Goal: Information Seeking & Learning: Understand process/instructions

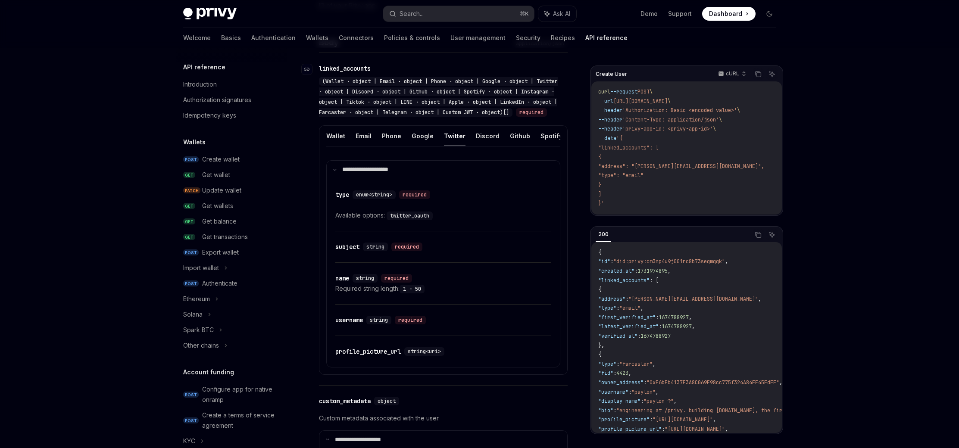
scroll to position [442, 0]
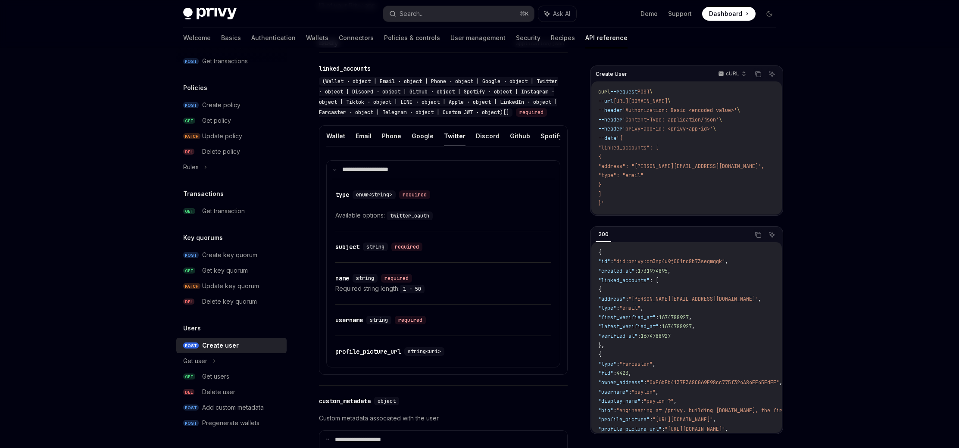
click at [516, 40] on link "Security" at bounding box center [528, 38] width 25 height 21
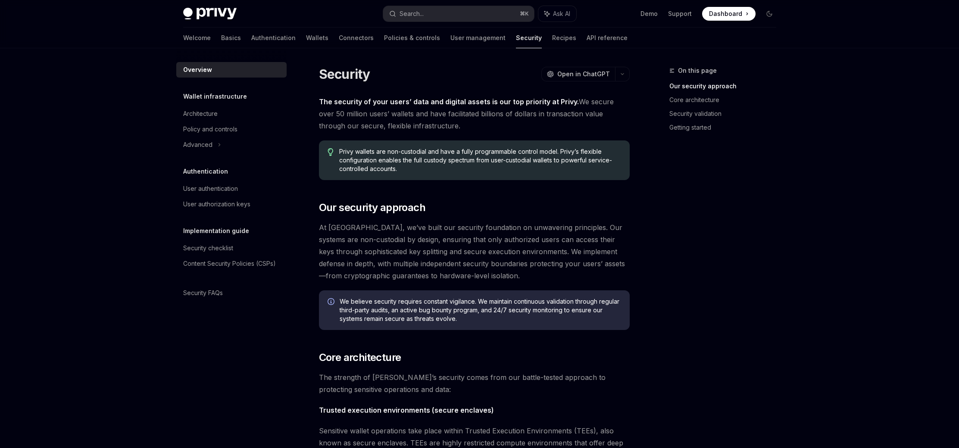
click at [306, 43] on link "Wallets" at bounding box center [317, 38] width 22 height 21
type textarea "*"
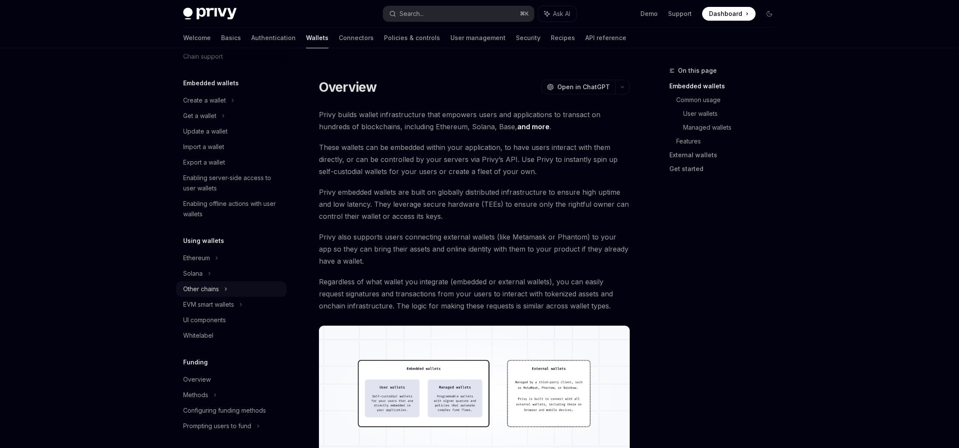
scroll to position [36, 0]
click at [192, 105] on div "Ethereum" at bounding box center [231, 98] width 110 height 16
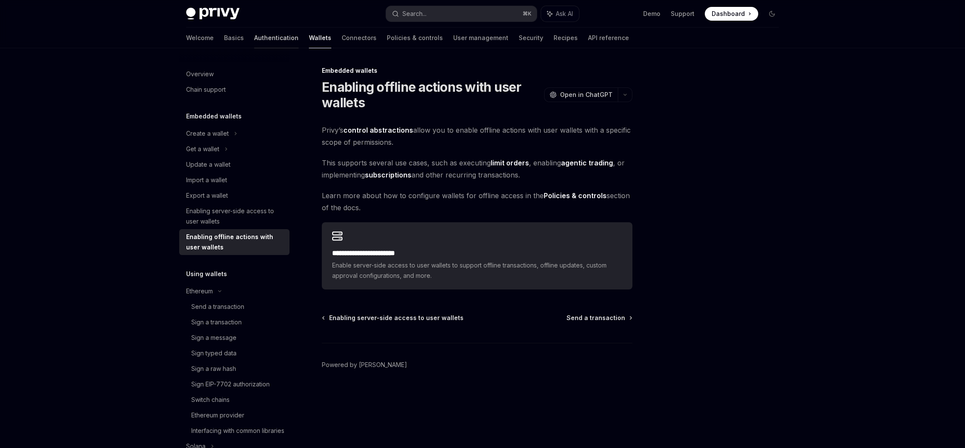
click at [254, 31] on link "Authentication" at bounding box center [276, 38] width 44 height 21
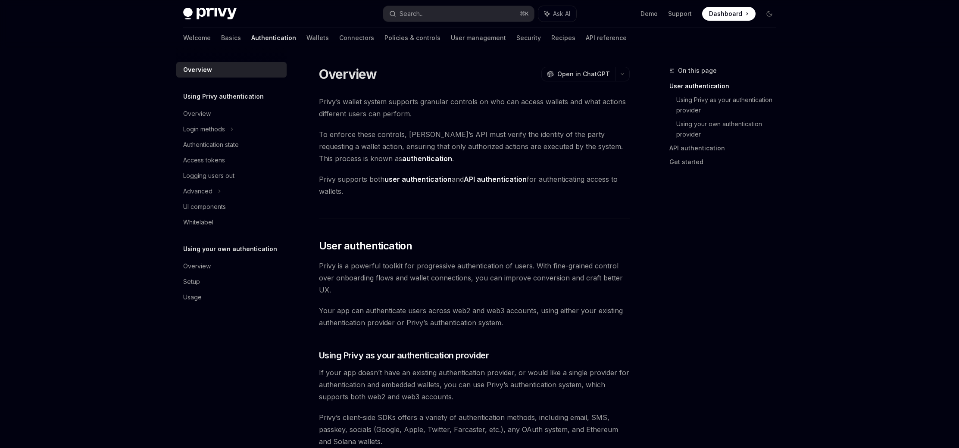
click at [451, 35] on link "User management" at bounding box center [478, 38] width 55 height 21
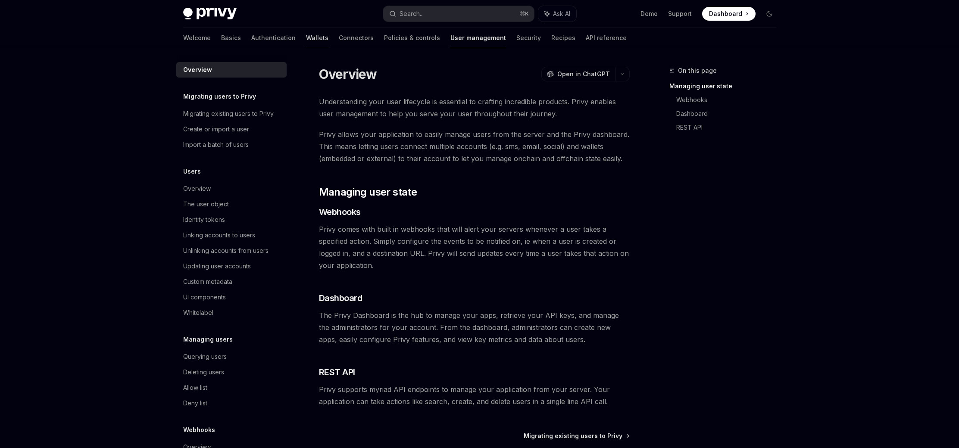
click at [306, 39] on link "Wallets" at bounding box center [317, 38] width 22 height 21
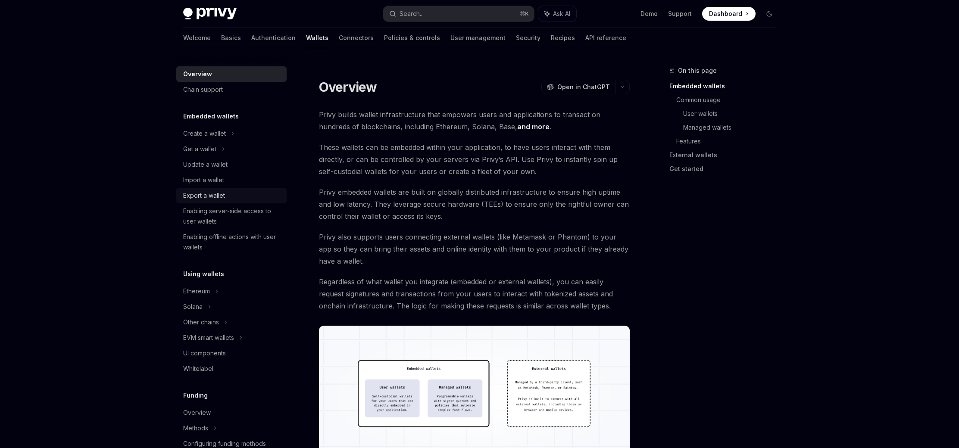
click at [241, 190] on div "Export a wallet" at bounding box center [232, 195] width 98 height 10
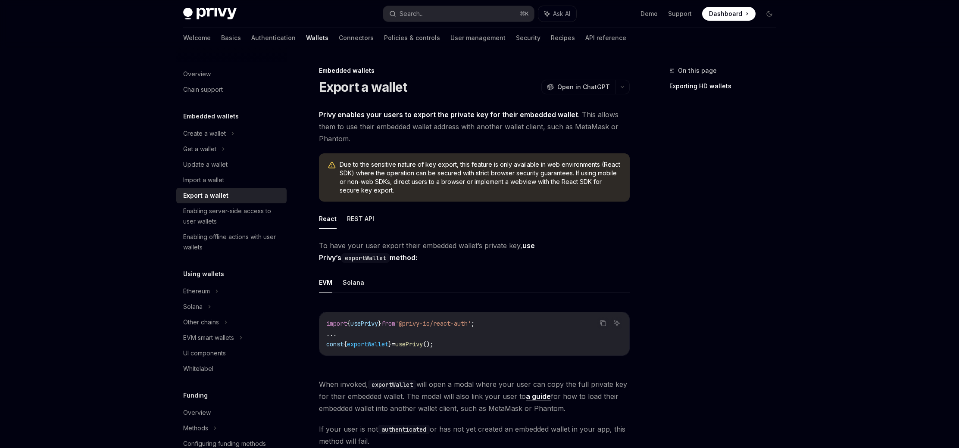
click at [695, 251] on div "On this page Exporting HD wallets" at bounding box center [717, 256] width 131 height 383
click at [362, 217] on button "REST API" at bounding box center [360, 219] width 27 height 20
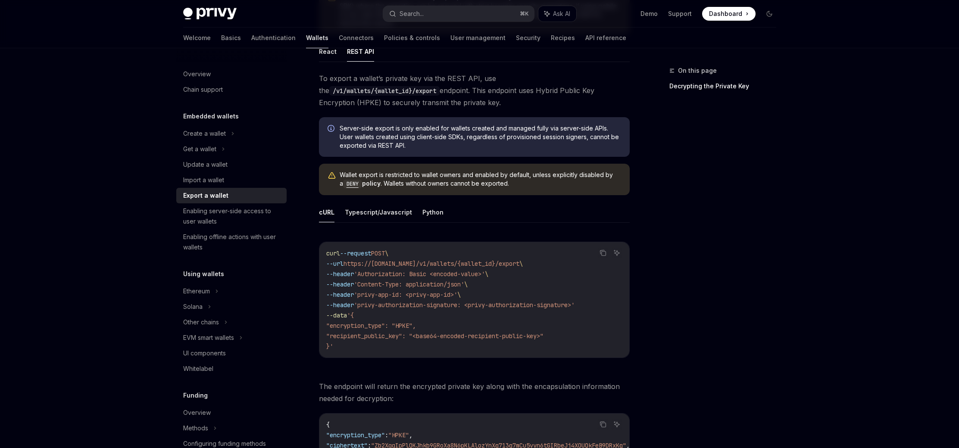
scroll to position [168, 0]
click at [389, 214] on button "Typescript/Javascript" at bounding box center [378, 211] width 67 height 20
type textarea "*"
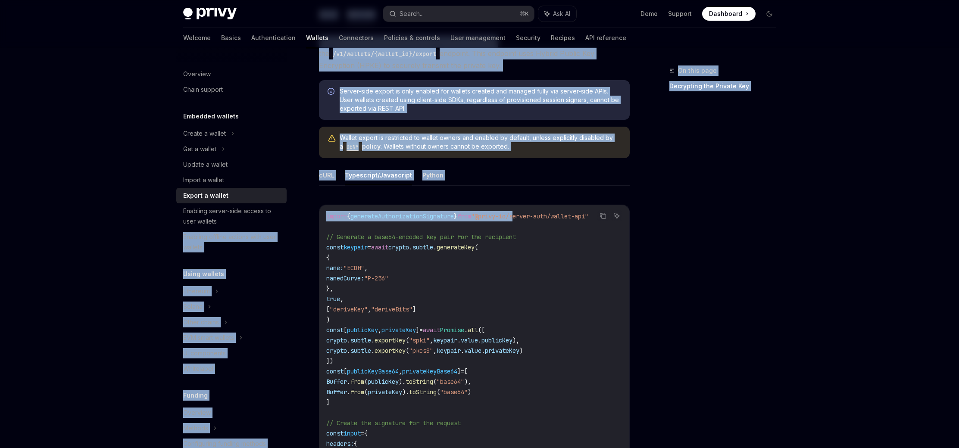
drag, startPoint x: 528, startPoint y: 217, endPoint x: 330, endPoint y: 238, distance: 198.9
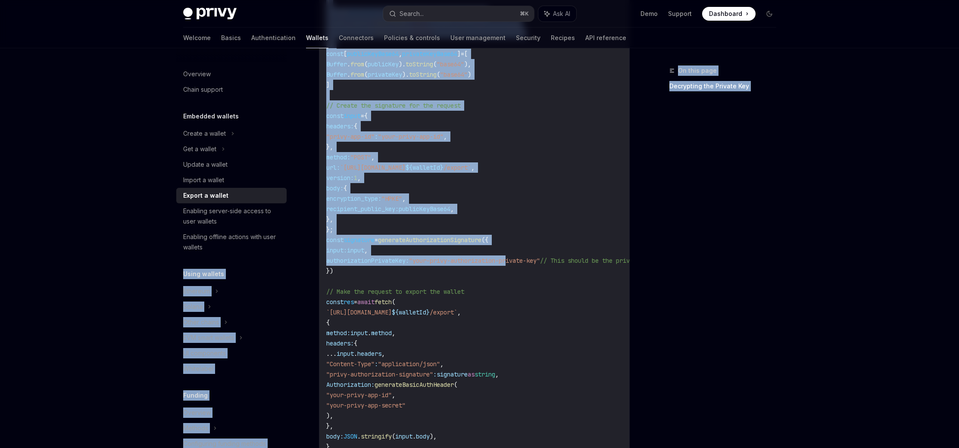
drag, startPoint x: 520, startPoint y: 262, endPoint x: 308, endPoint y: 263, distance: 212.0
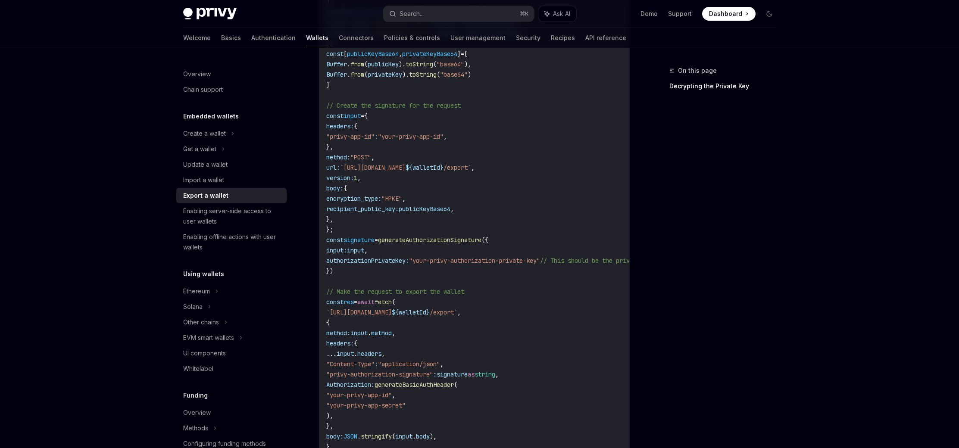
click at [493, 293] on code "import { generateAuthorizationSignature } from "@privy-io/server-auth/wallet-ap…" at bounding box center [545, 178] width 438 height 569
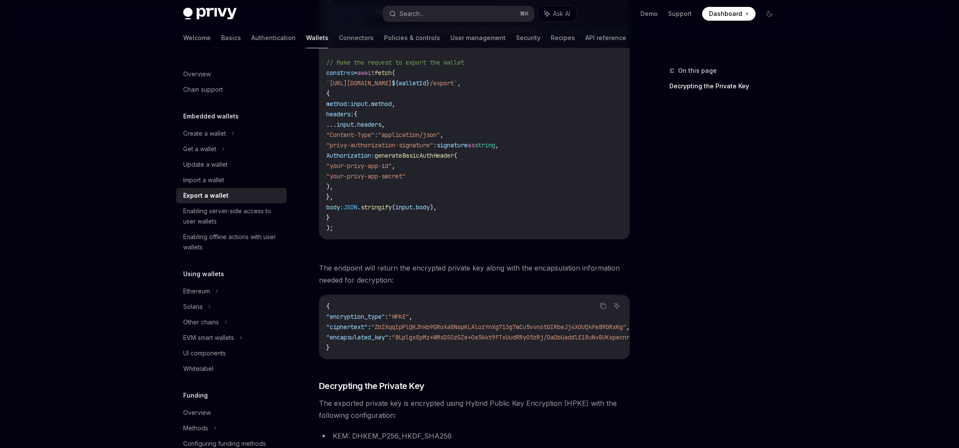
scroll to position [754, 0]
click at [708, 260] on div "On this page Decrypting the Private Key" at bounding box center [717, 256] width 131 height 383
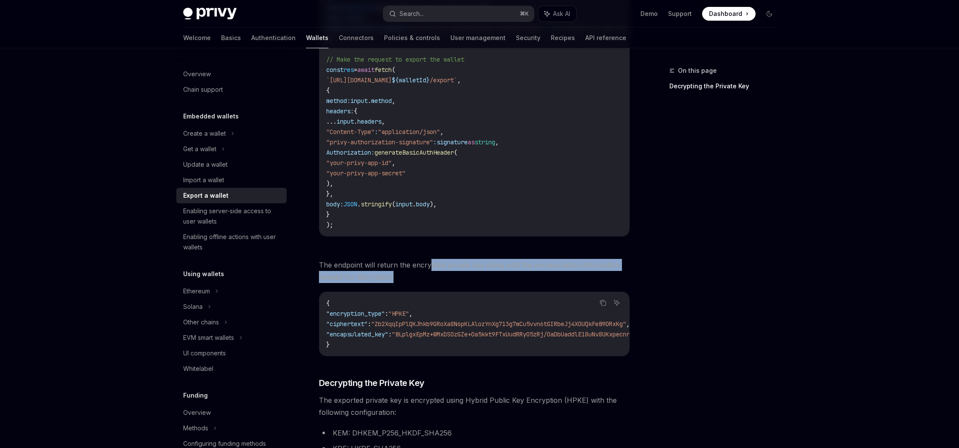
drag, startPoint x: 430, startPoint y: 272, endPoint x: 559, endPoint y: 282, distance: 130.1
click at [559, 282] on span "The endpoint will return the encrypted private key along with the encapsulation…" at bounding box center [474, 271] width 311 height 24
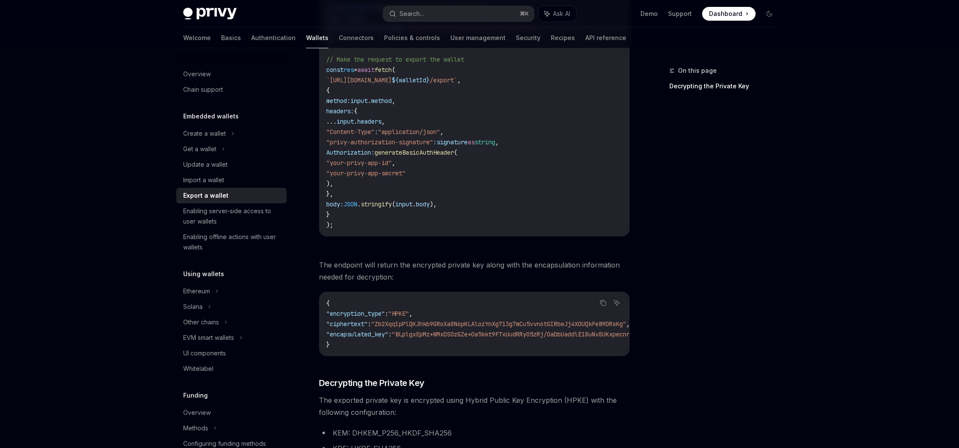
click at [653, 280] on div "On this page Decrypting the Private Key" at bounding box center [717, 256] width 131 height 383
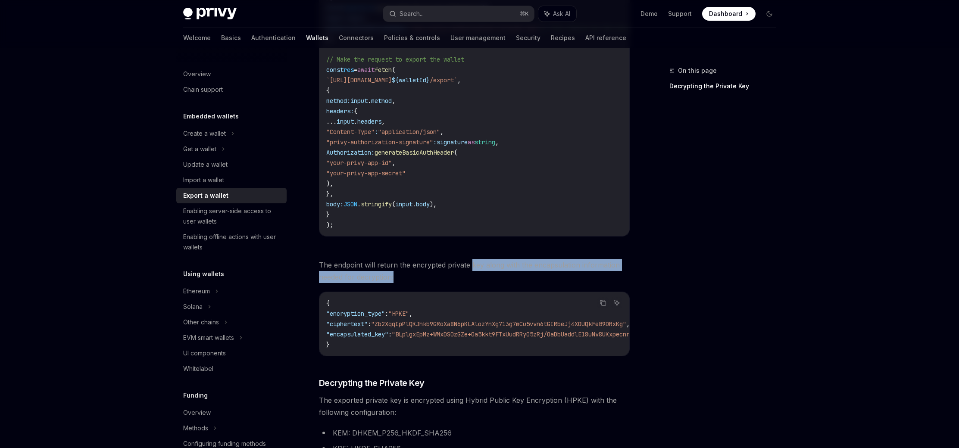
drag, startPoint x: 491, startPoint y: 268, endPoint x: 584, endPoint y: 276, distance: 93.0
click at [572, 275] on span "The endpoint will return the encrypted private key along with the encapsulation…" at bounding box center [474, 271] width 311 height 24
click at [590, 277] on span "The endpoint will return the encrypted private key along with the encapsulation…" at bounding box center [474, 271] width 311 height 24
drag, startPoint x: 452, startPoint y: 277, endPoint x: 380, endPoint y: 268, distance: 72.5
click at [343, 268] on span "The endpoint will return the encrypted private key along with the encapsulation…" at bounding box center [474, 271] width 311 height 24
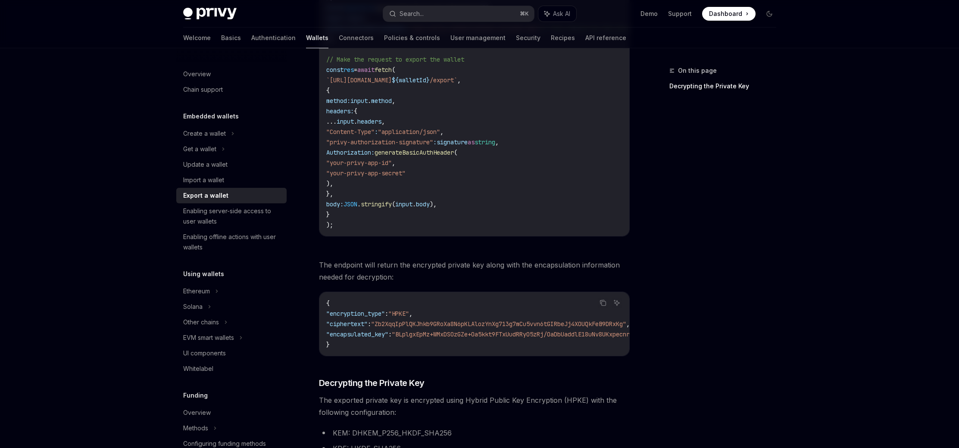
click at [719, 263] on div "On this page Decrypting the Private Key" at bounding box center [717, 256] width 131 height 383
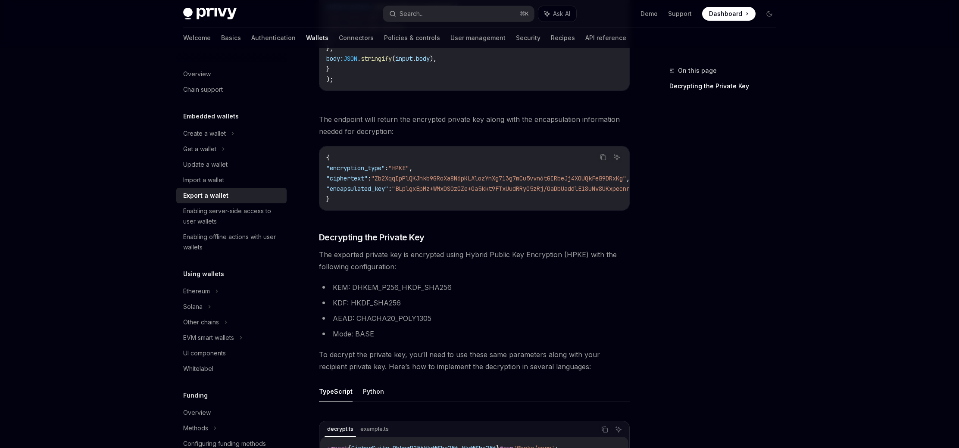
scroll to position [905, 0]
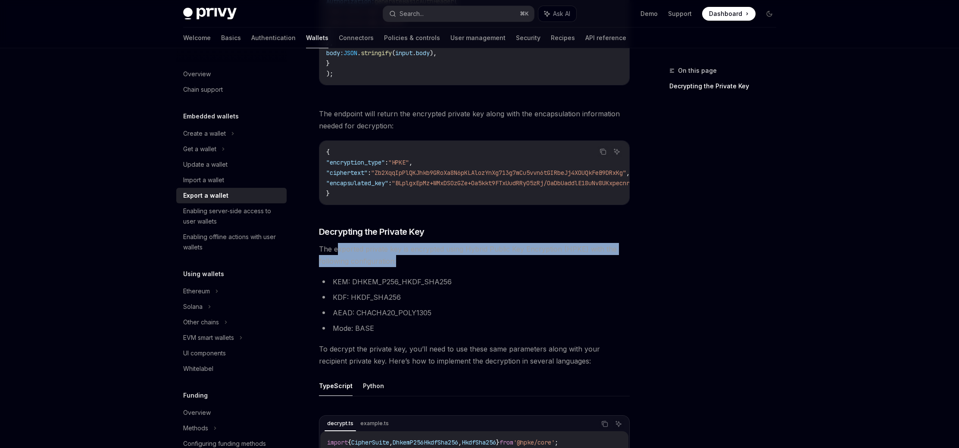
drag, startPoint x: 335, startPoint y: 260, endPoint x: 447, endPoint y: 263, distance: 112.1
click at [447, 263] on span "The exported private key is encrypted using Hybrid Public Key Encryption (HPKE)…" at bounding box center [474, 255] width 311 height 24
drag, startPoint x: 402, startPoint y: 263, endPoint x: 360, endPoint y: 255, distance: 42.9
click at [356, 256] on span "The exported private key is encrypted using Hybrid Public Key Encryption (HPKE)…" at bounding box center [474, 255] width 311 height 24
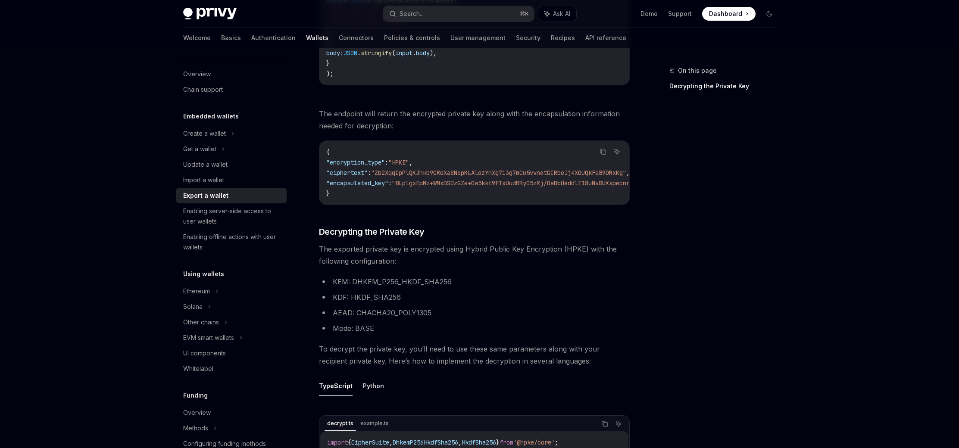
click at [497, 265] on span "The exported private key is encrypted using Hybrid Public Key Encryption (HPKE)…" at bounding box center [474, 255] width 311 height 24
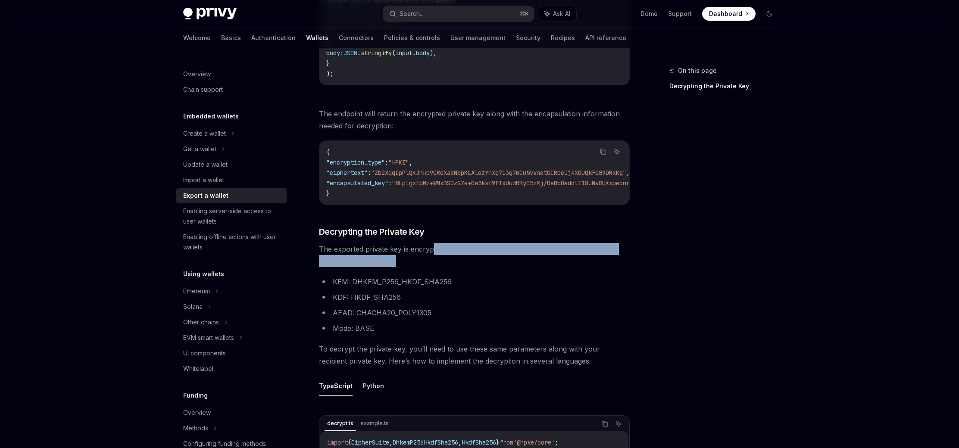
drag, startPoint x: 529, startPoint y: 262, endPoint x: 430, endPoint y: 257, distance: 99.2
click at [430, 257] on span "The exported private key is encrypted using Hybrid Public Key Encryption (HPKE)…" at bounding box center [474, 255] width 311 height 24
click at [594, 267] on span "The exported private key is encrypted using Hybrid Public Key Encryption (HPKE)…" at bounding box center [474, 255] width 311 height 24
drag, startPoint x: 608, startPoint y: 267, endPoint x: 410, endPoint y: 253, distance: 198.2
click at [410, 253] on div "On this page Decrypting the Private Key Embedded wallets Export a wallet OpenAI…" at bounding box center [479, 138] width 607 height 1991
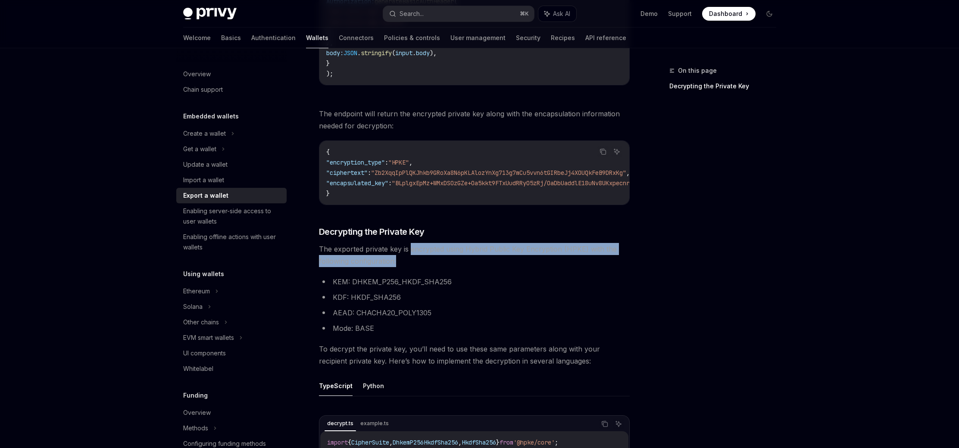
click at [575, 265] on span "The exported private key is encrypted using Hybrid Public Key Encryption (HPKE)…" at bounding box center [474, 255] width 311 height 24
drag, startPoint x: 516, startPoint y: 262, endPoint x: 392, endPoint y: 252, distance: 123.6
click at [408, 252] on span "The exported private key is encrypted using Hybrid Public Key Encryption (HPKE)…" at bounding box center [474, 255] width 311 height 24
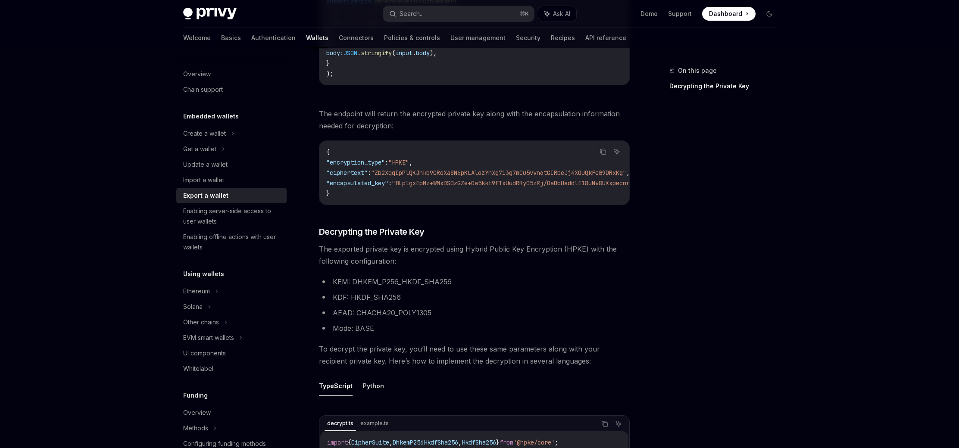
drag, startPoint x: 539, startPoint y: 264, endPoint x: 553, endPoint y: 263, distance: 14.2
click at [539, 264] on span "The exported private key is encrypted using Hybrid Public Key Encryption (HPKE)…" at bounding box center [474, 255] width 311 height 24
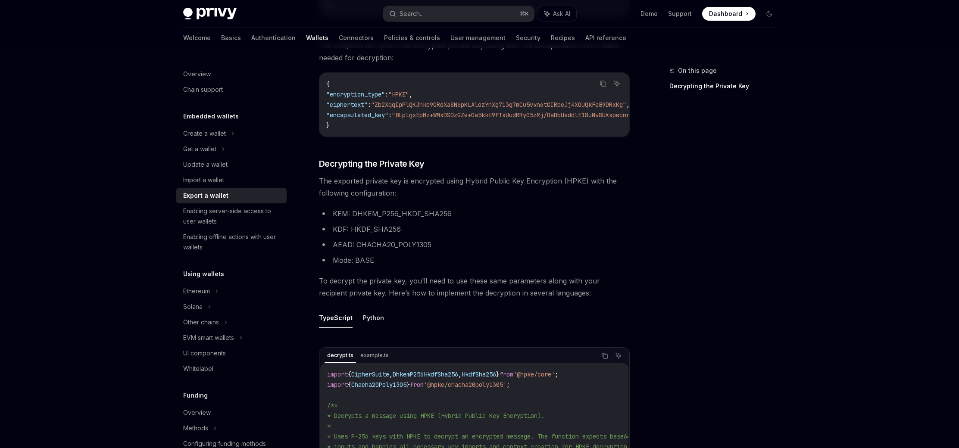
scroll to position [978, 0]
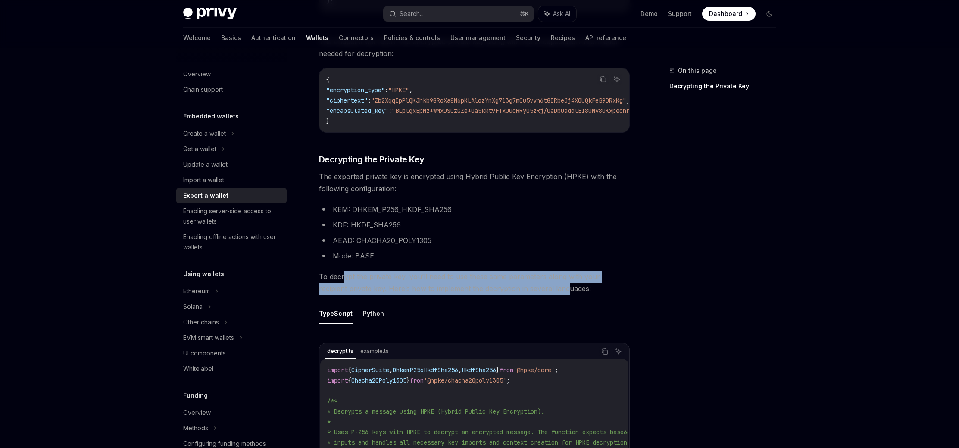
drag, startPoint x: 358, startPoint y: 280, endPoint x: 567, endPoint y: 299, distance: 209.7
click at [549, 295] on span "To decrypt the private key, you’ll need to use these same parameters along with…" at bounding box center [474, 283] width 311 height 24
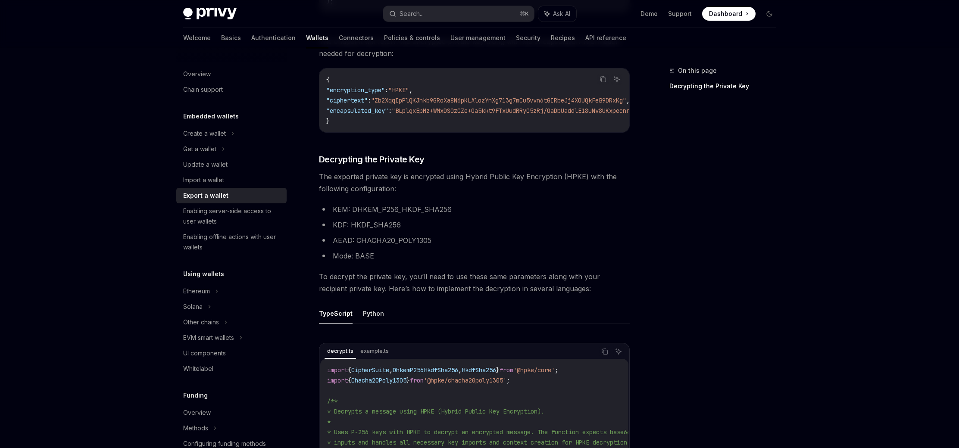
click at [587, 295] on span "To decrypt the private key, you’ll need to use these same parameters along with…" at bounding box center [474, 283] width 311 height 24
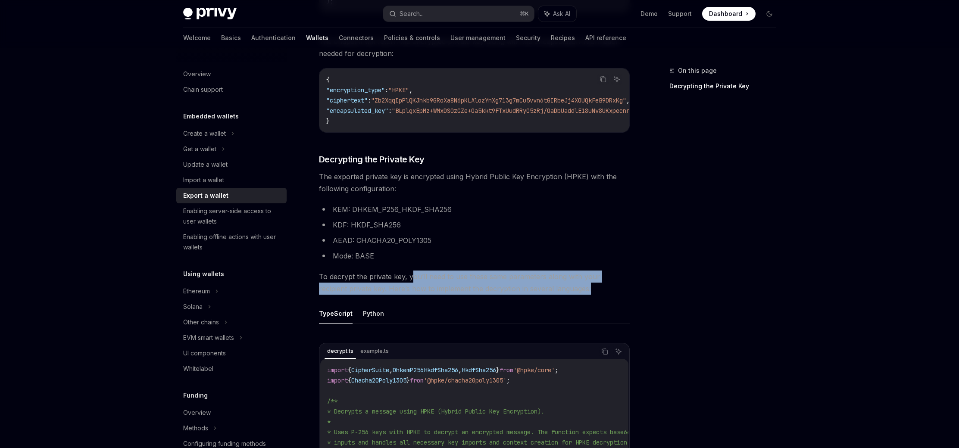
drag, startPoint x: 561, startPoint y: 295, endPoint x: 410, endPoint y: 279, distance: 151.6
click at [410, 279] on span "To decrypt the private key, you’ll need to use these same parameters along with…" at bounding box center [474, 283] width 311 height 24
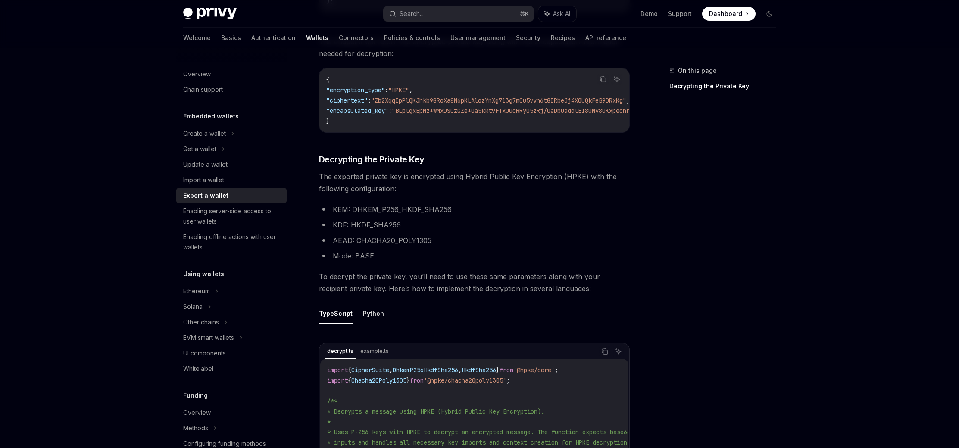
click at [641, 271] on div "On this page Decrypting the Private Key Embedded wallets Export a wallet OpenAI…" at bounding box center [479, 66] width 607 height 1991
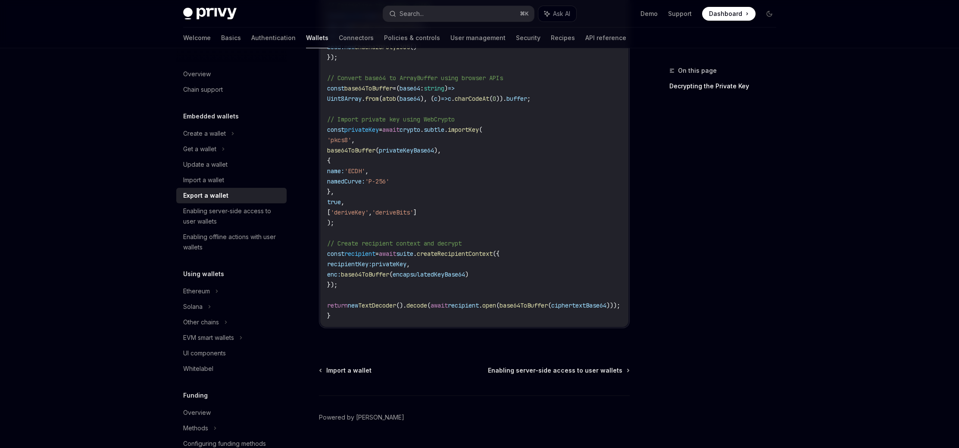
scroll to position [1571, 0]
drag, startPoint x: 482, startPoint y: 336, endPoint x: 551, endPoint y: 333, distance: 69.4
click at [551, 327] on div "decrypt.ts example.ts Copy Ask AI import { CipherSuite , DhkemP256HkdfSha256 , …" at bounding box center [474, 37] width 311 height 577
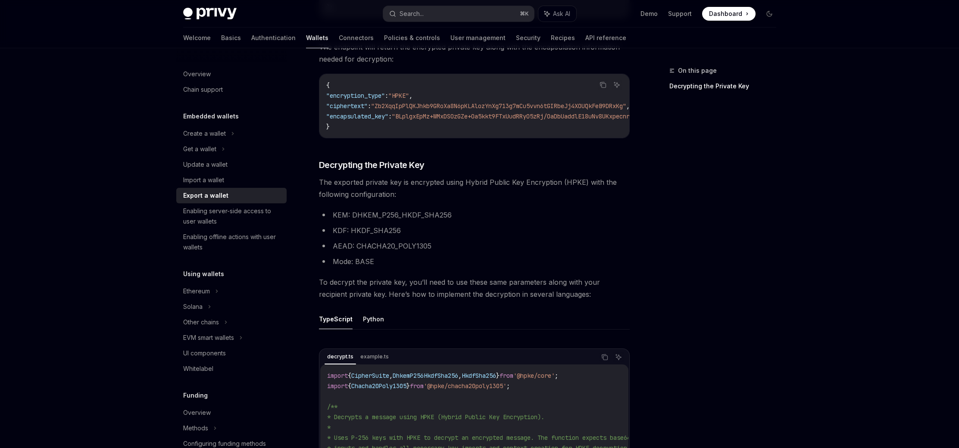
scroll to position [963, 0]
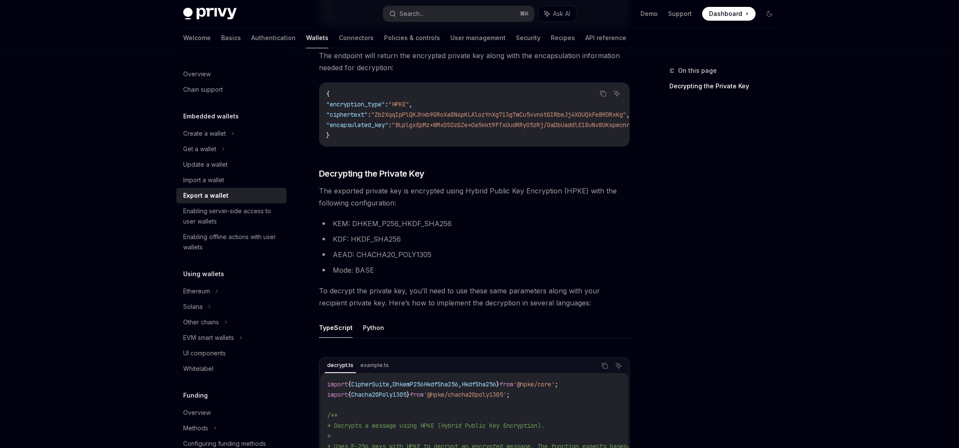
click at [716, 333] on div "On this page Decrypting the Private Key" at bounding box center [717, 256] width 131 height 383
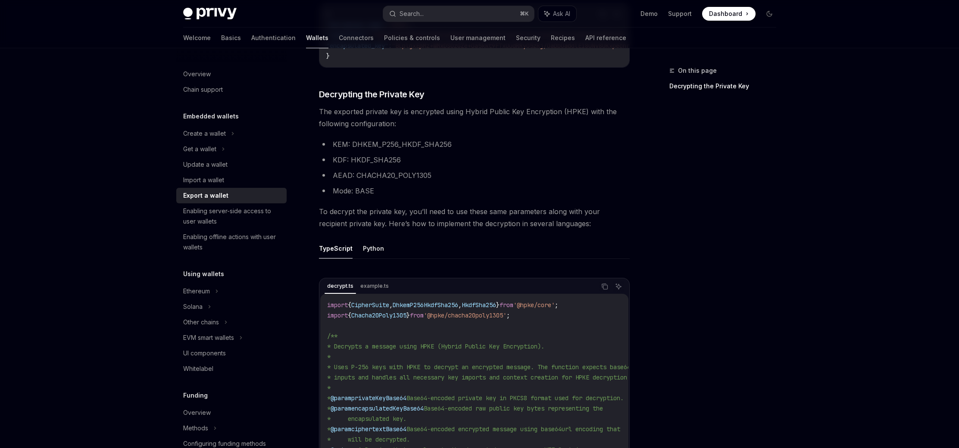
scroll to position [1039, 0]
